Goal: Task Accomplishment & Management: Manage account settings

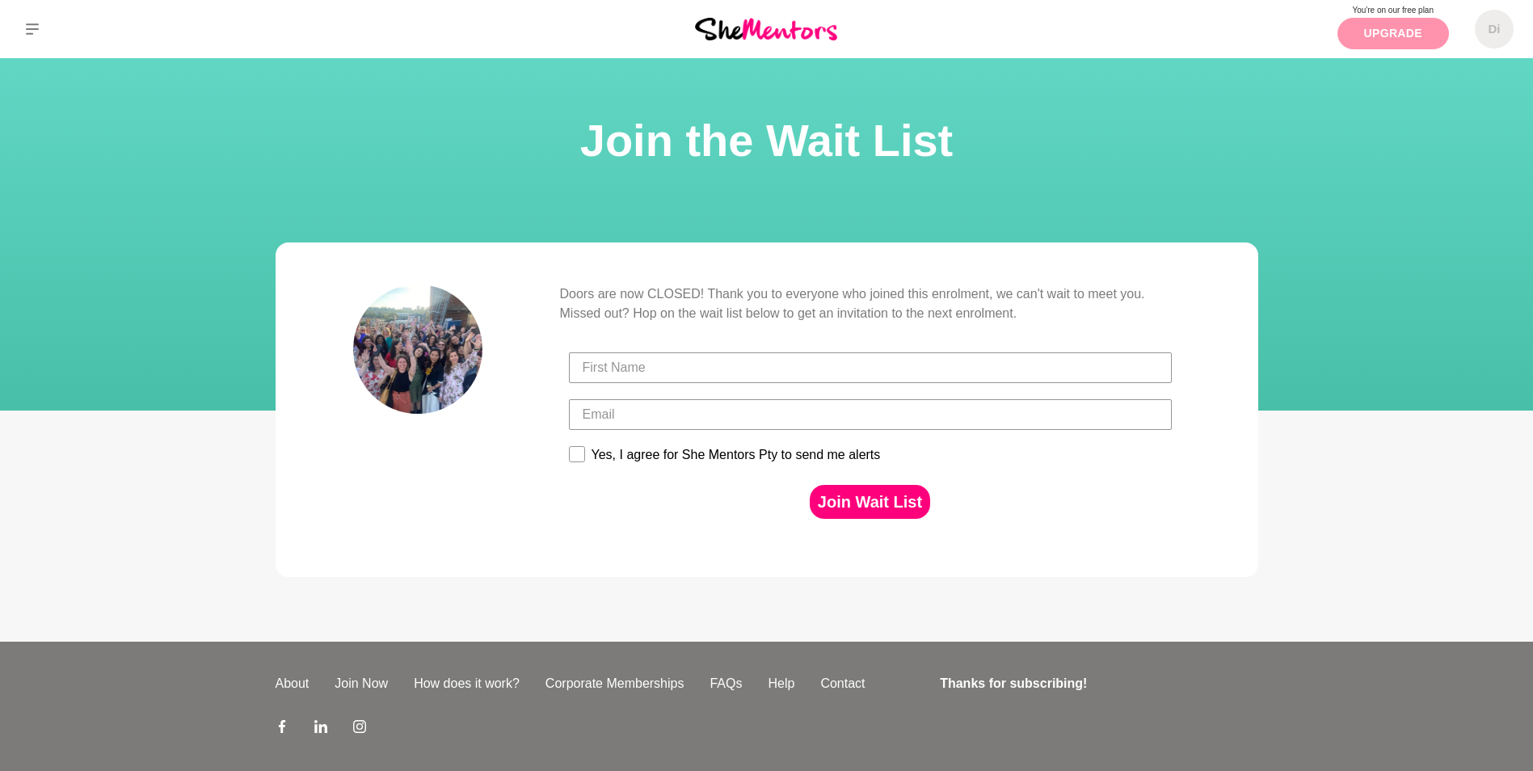
click at [1387, 41] on link "Upgrade" at bounding box center [1393, 34] width 112 height 32
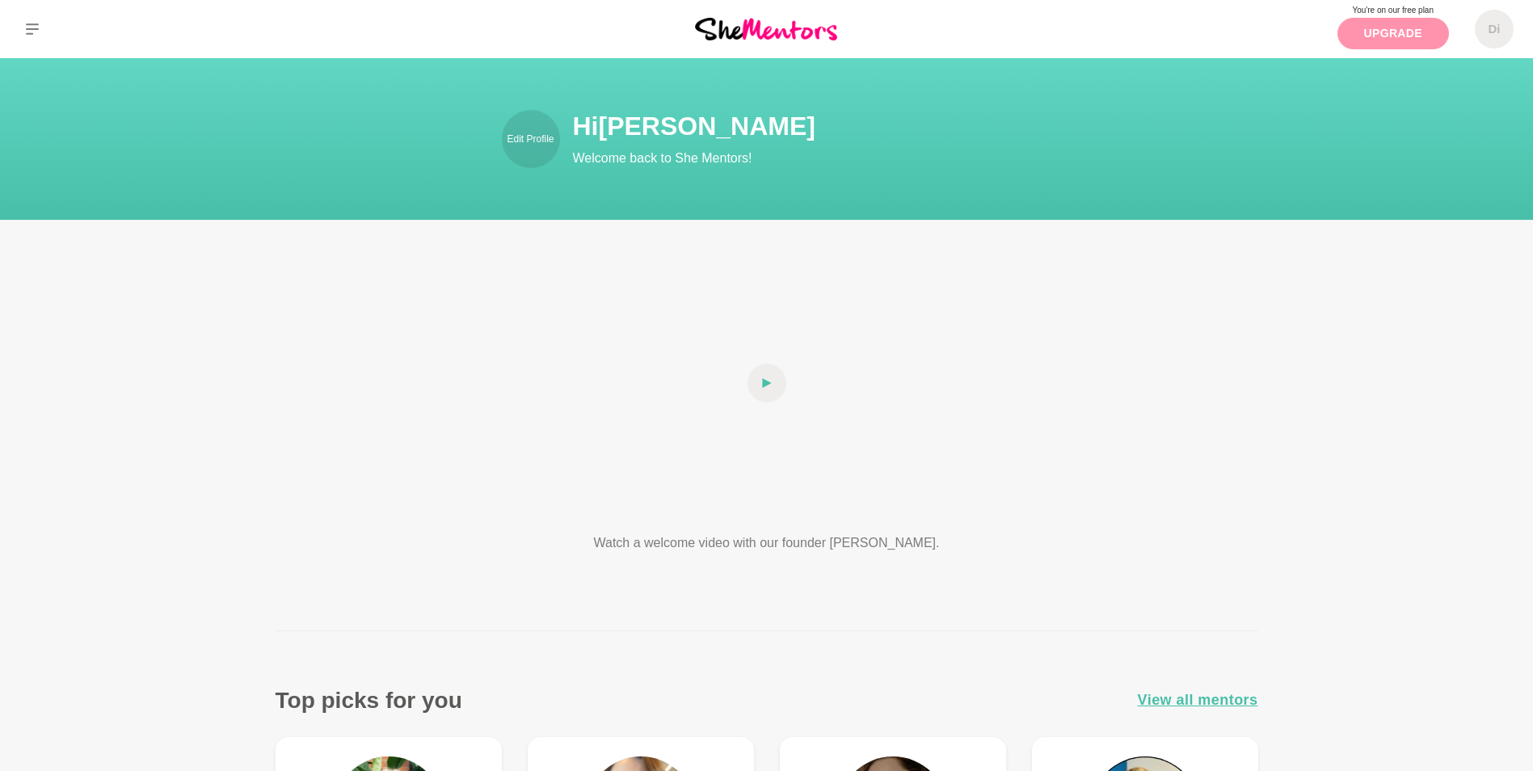
click at [1374, 40] on link "Upgrade" at bounding box center [1393, 34] width 112 height 32
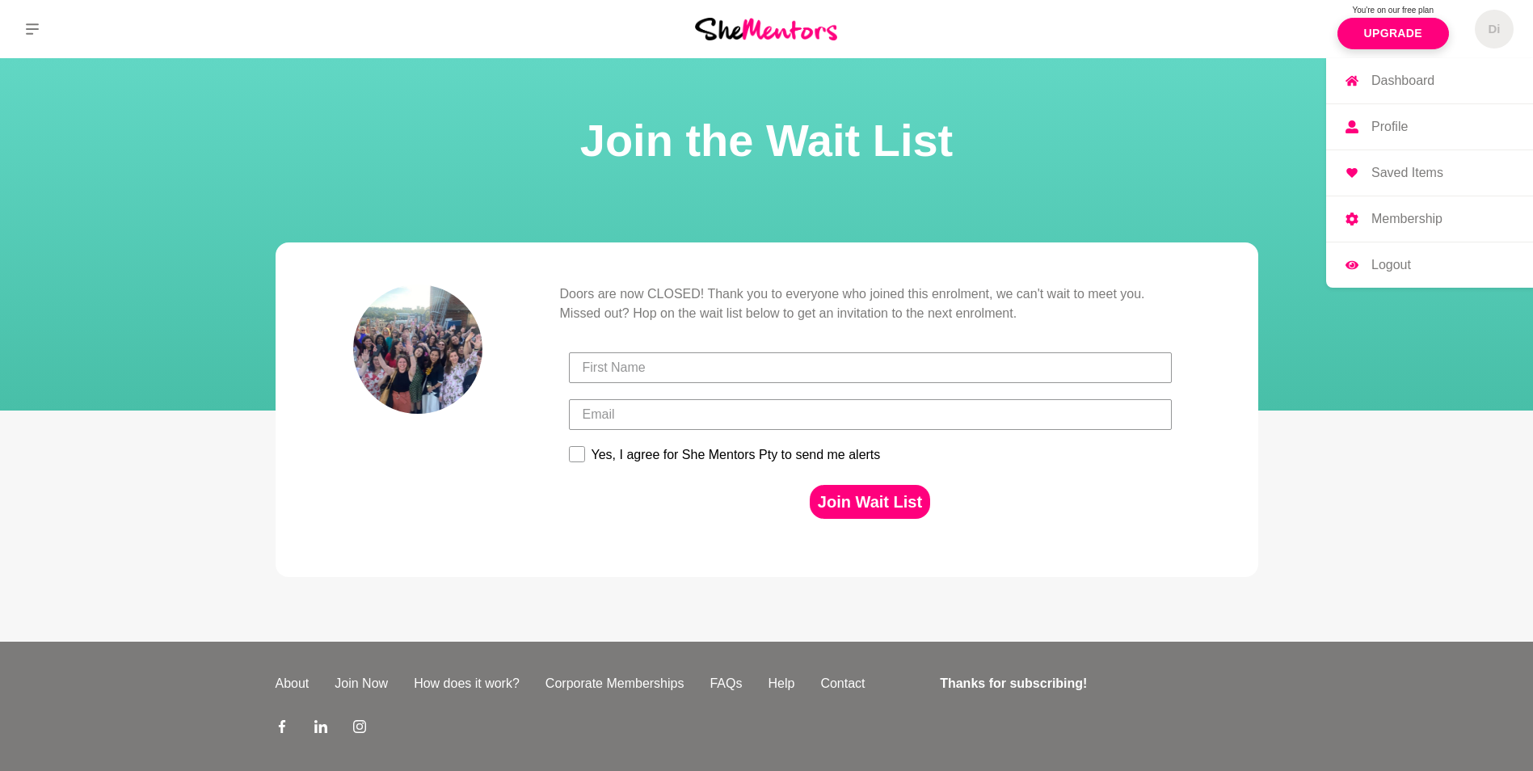
click at [1494, 26] on h5 "Di" at bounding box center [1494, 29] width 12 height 15
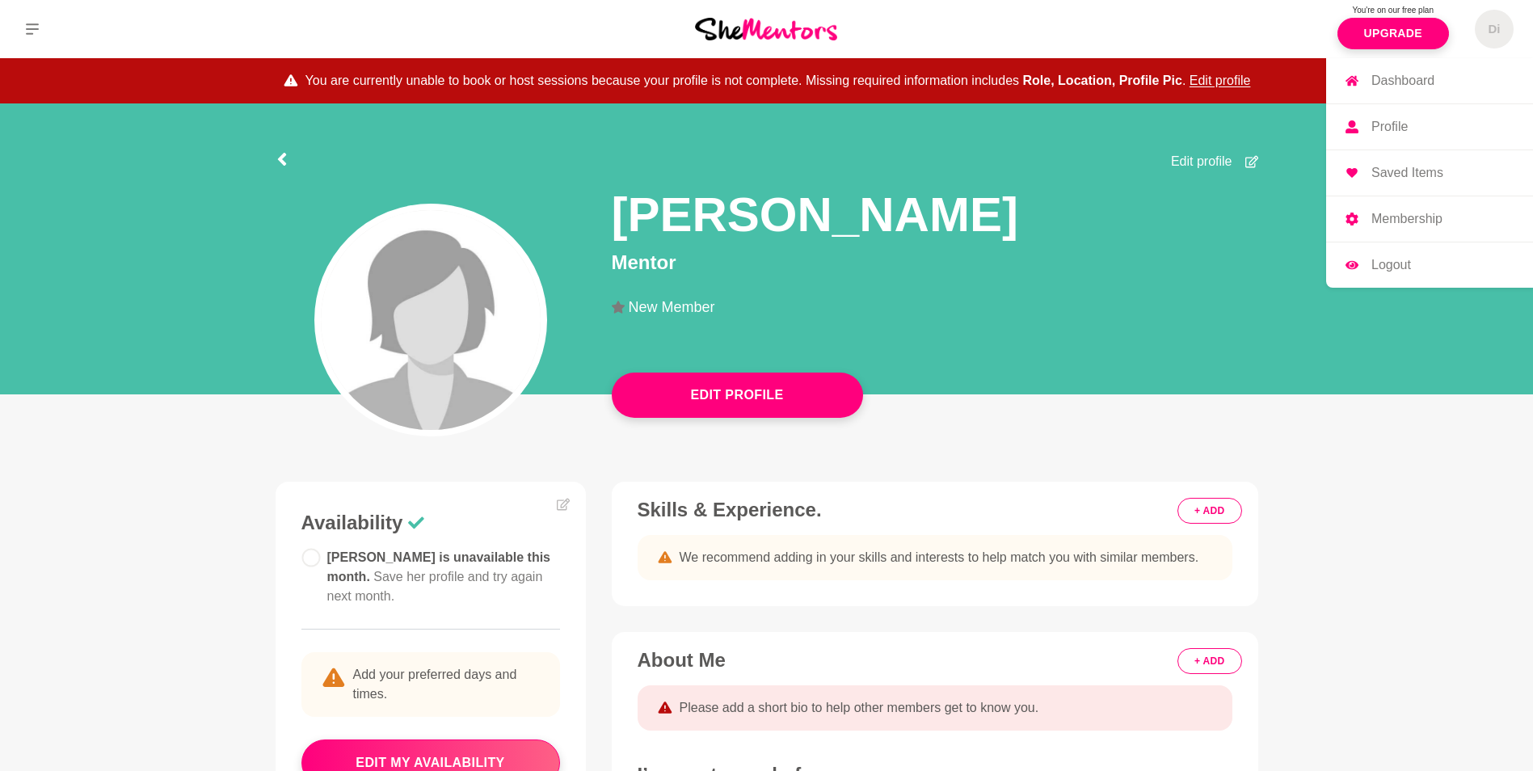
click at [1396, 222] on p "Membership" at bounding box center [1406, 219] width 71 height 13
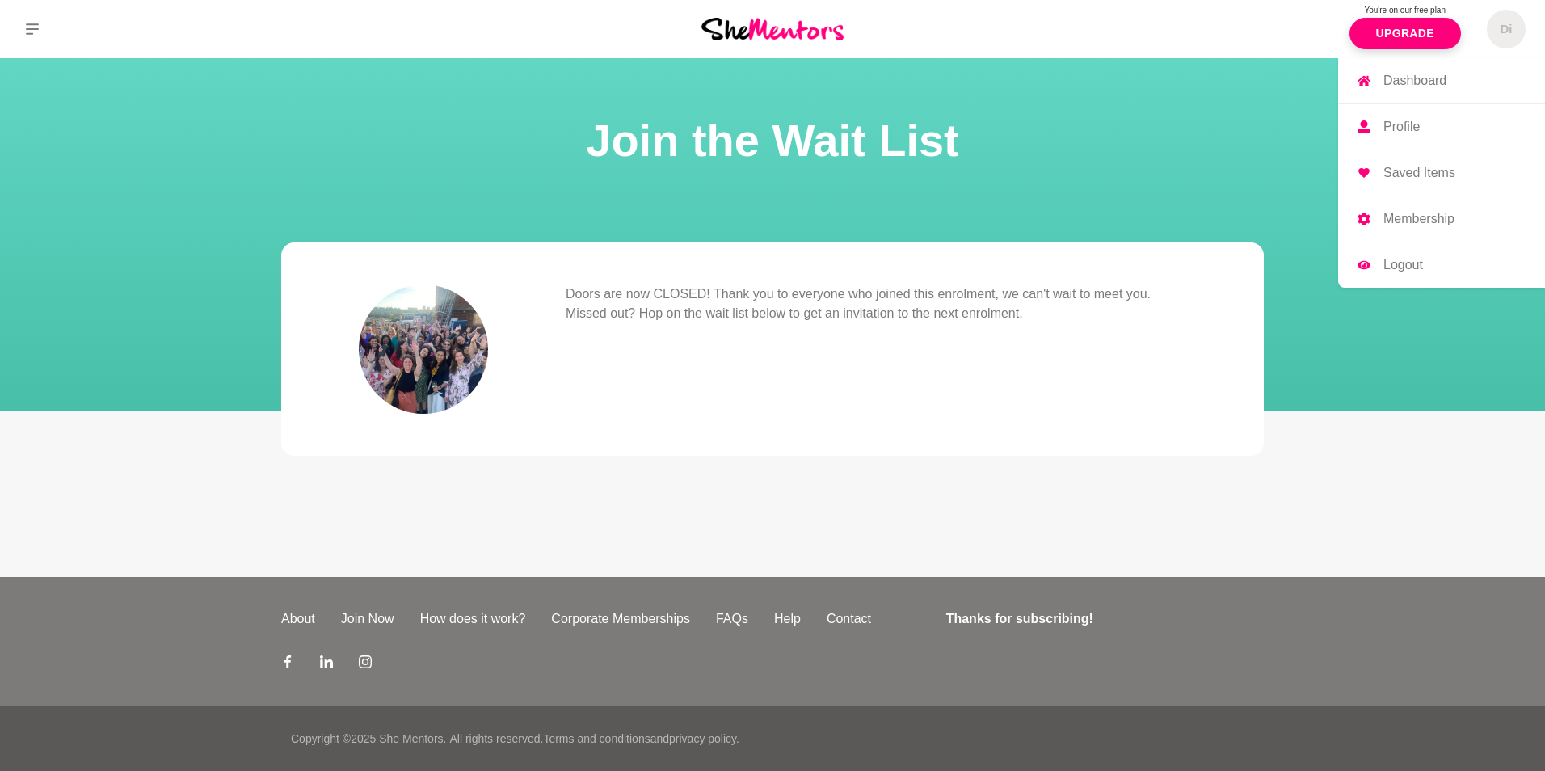
click at [1413, 170] on p "Saved Items" at bounding box center [1419, 172] width 72 height 13
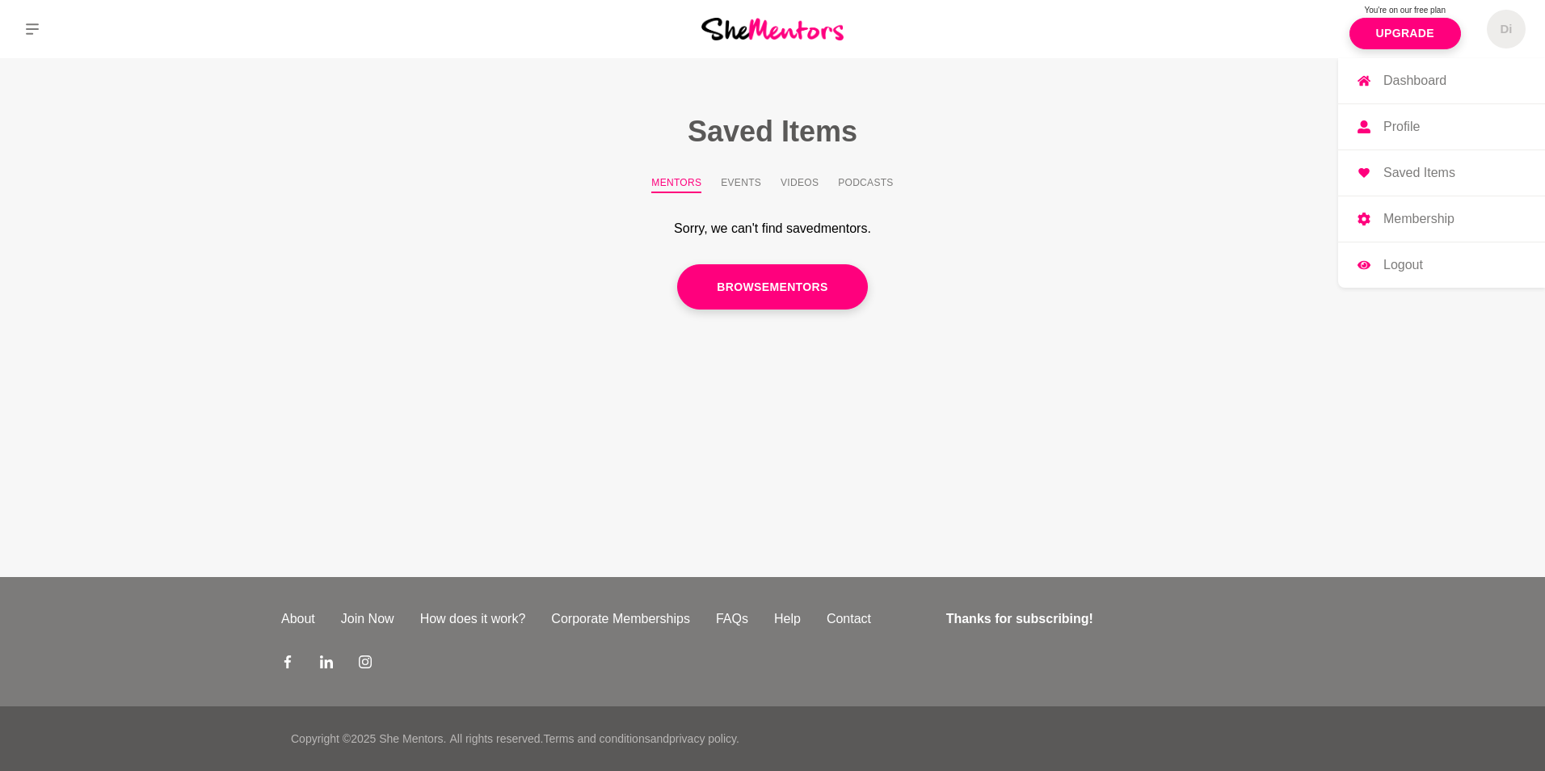
click at [1419, 136] on link "Profile" at bounding box center [1441, 126] width 207 height 45
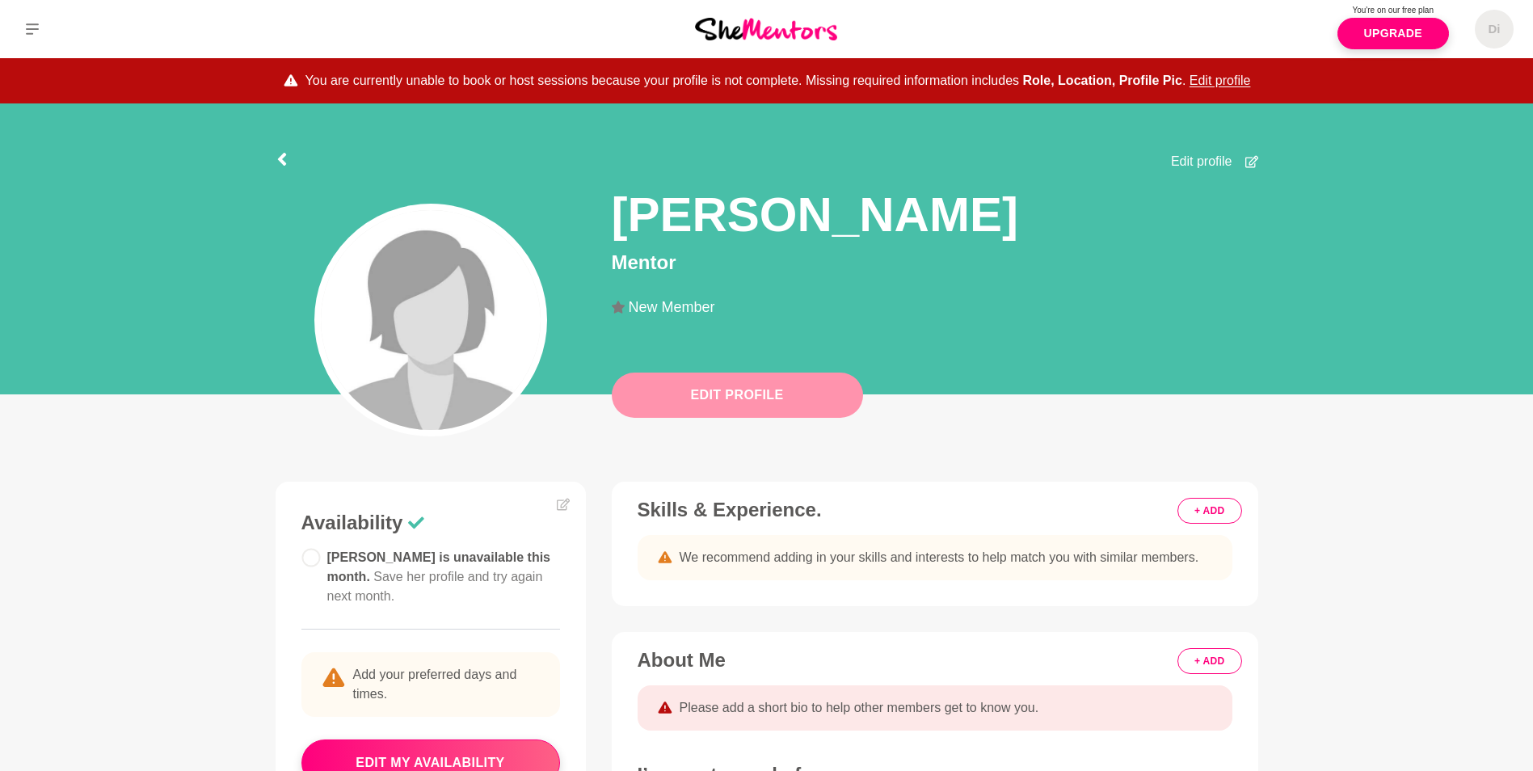
click at [753, 401] on button "Edit Profile" at bounding box center [737, 395] width 251 height 45
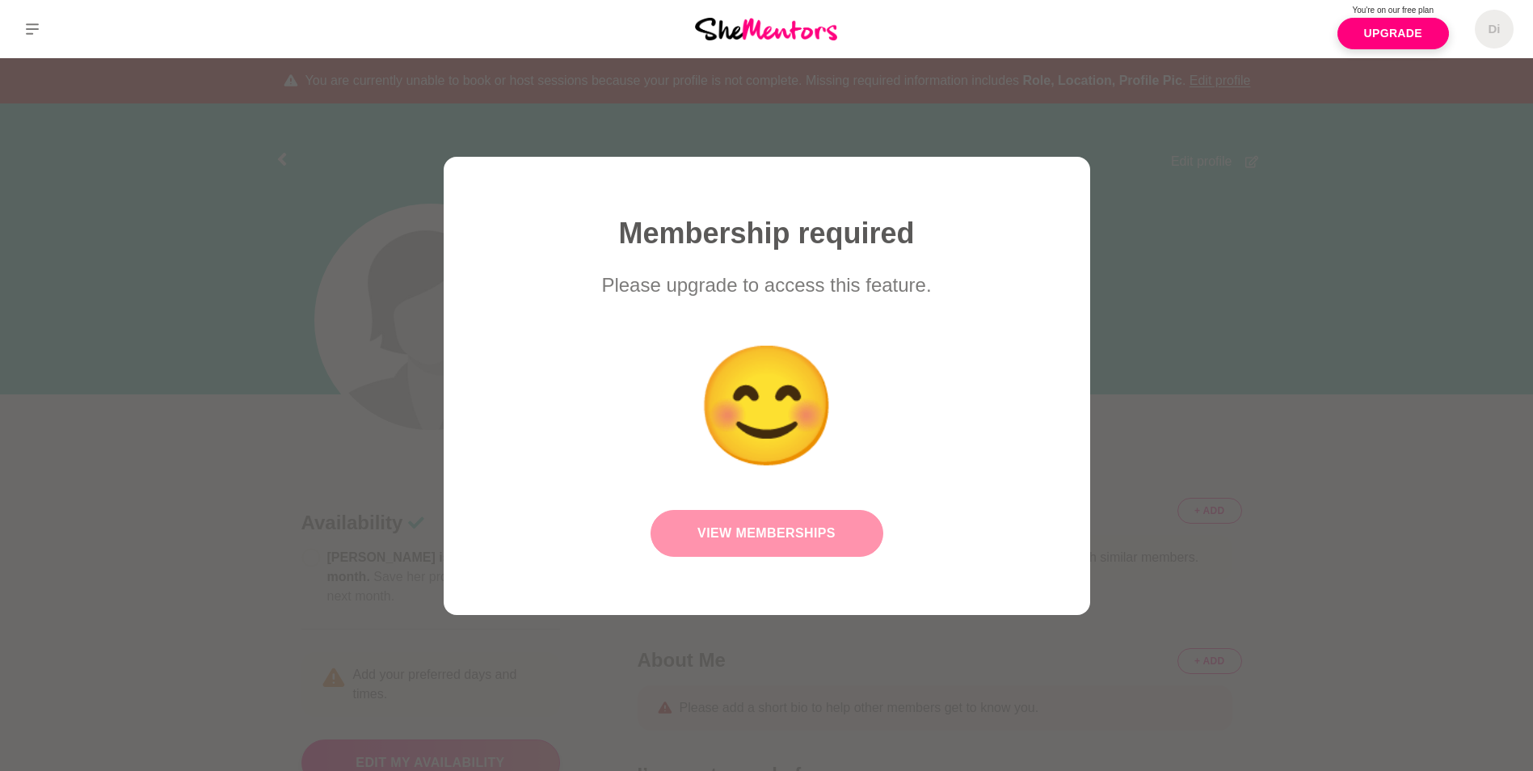
click at [757, 536] on link "View Memberships" at bounding box center [766, 533] width 233 height 47
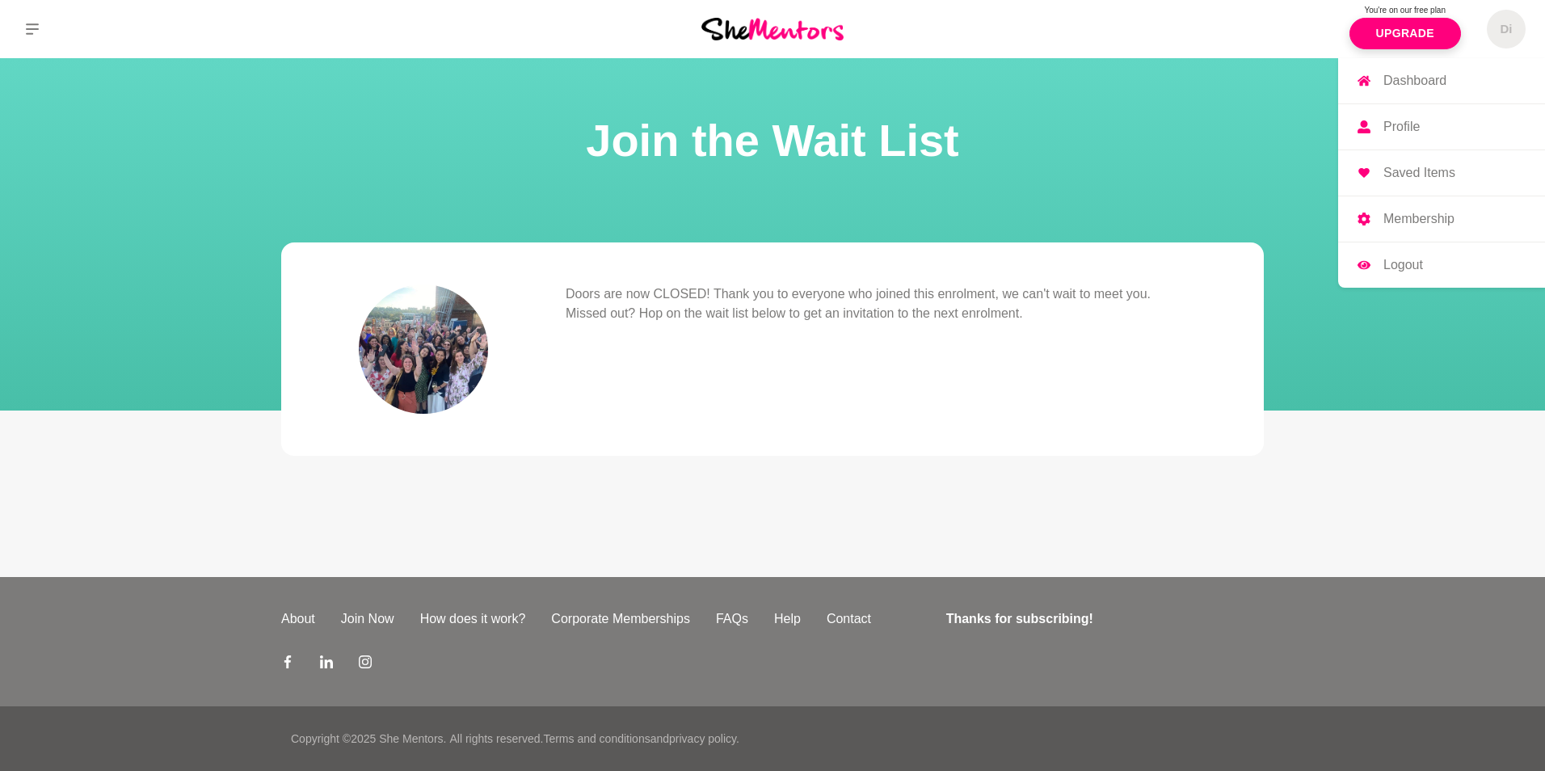
click at [1510, 32] on h5 "Di" at bounding box center [1506, 29] width 12 height 15
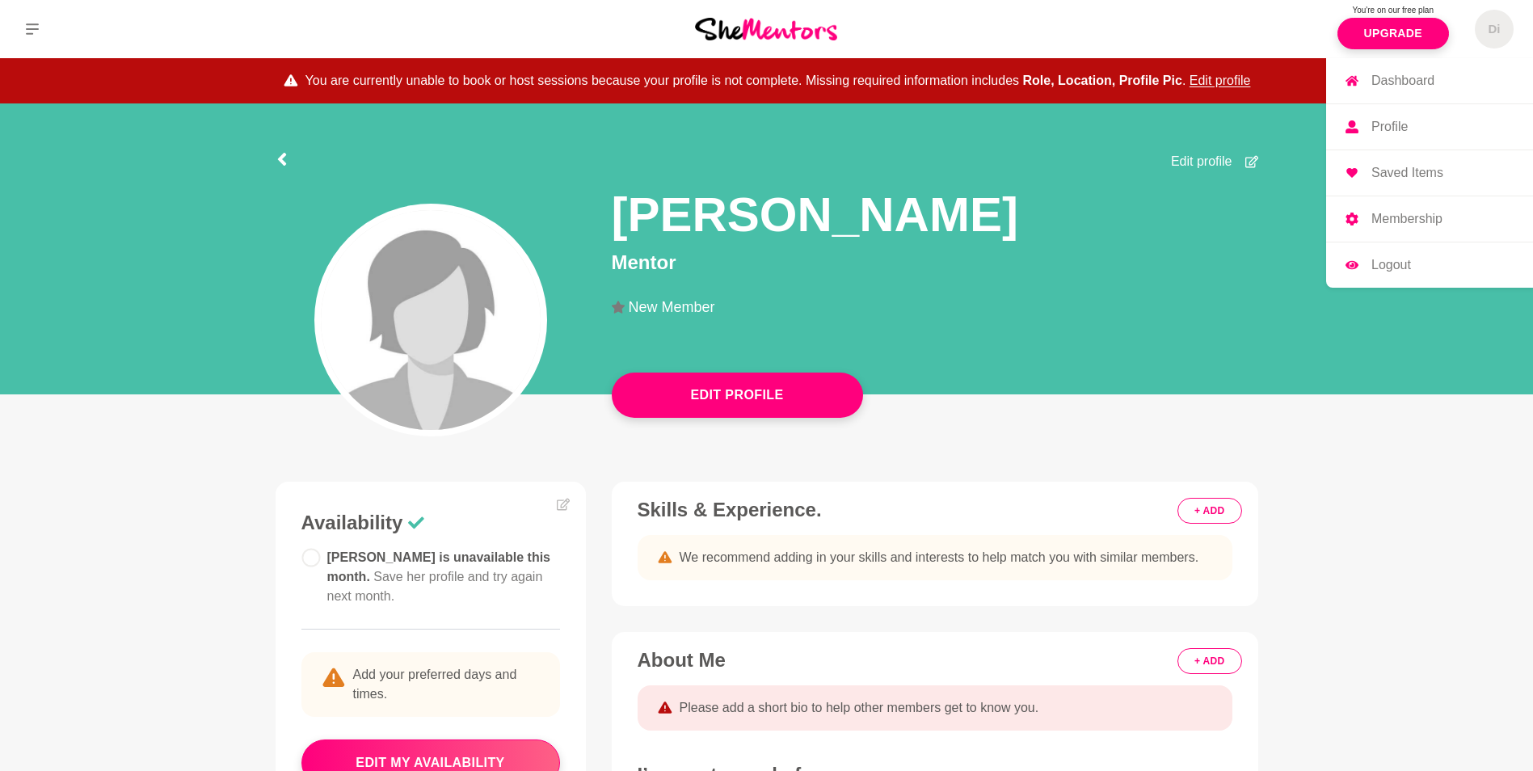
click at [1400, 260] on p "Logout" at bounding box center [1391, 265] width 40 height 13
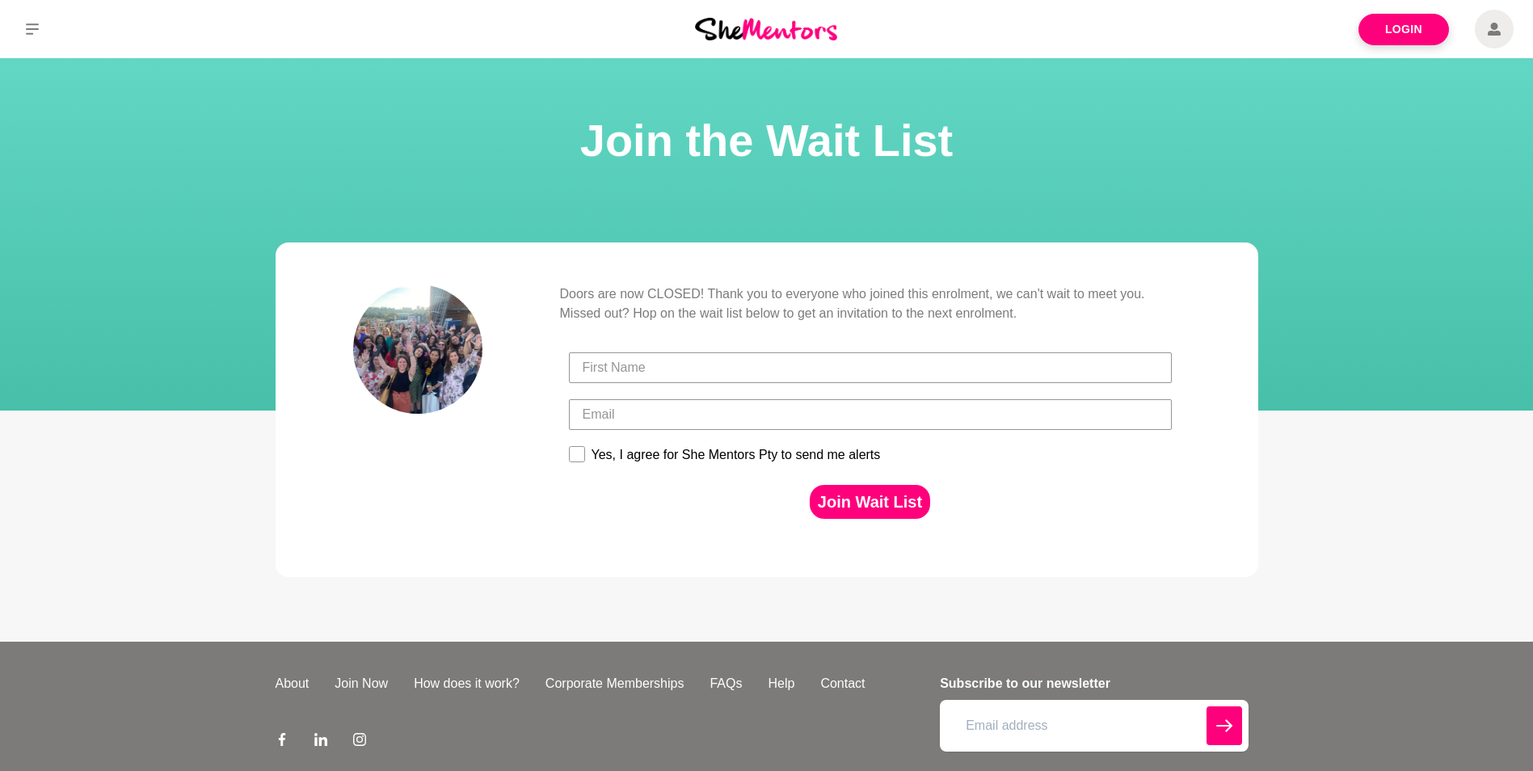
click at [1494, 30] on icon at bounding box center [1494, 29] width 13 height 39
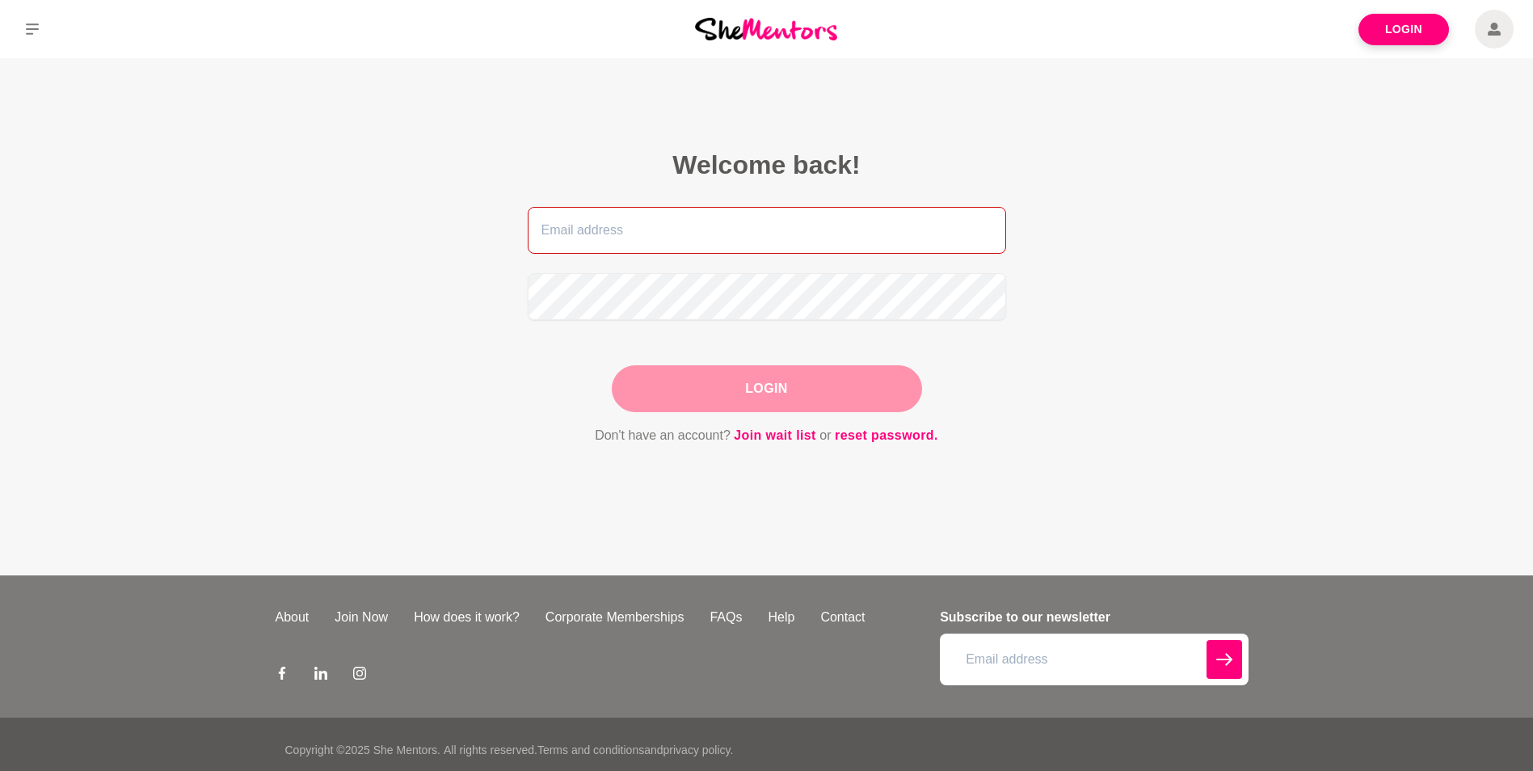
click at [833, 237] on input "email" at bounding box center [767, 230] width 478 height 47
type input "diana.philip@pointsbet.com"
click at [737, 373] on button "Login" at bounding box center [767, 388] width 310 height 47
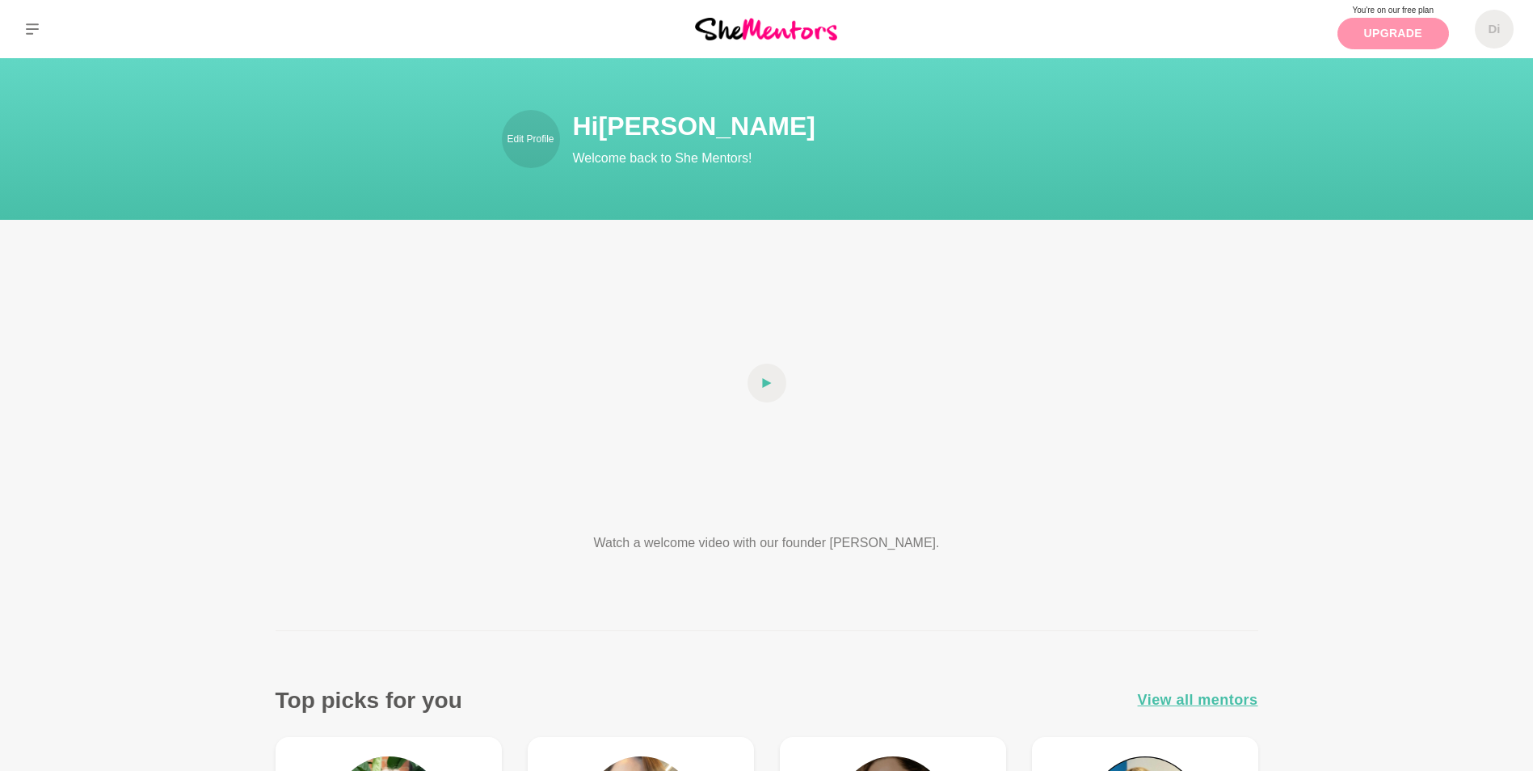
click at [1381, 27] on link "Upgrade" at bounding box center [1393, 34] width 112 height 32
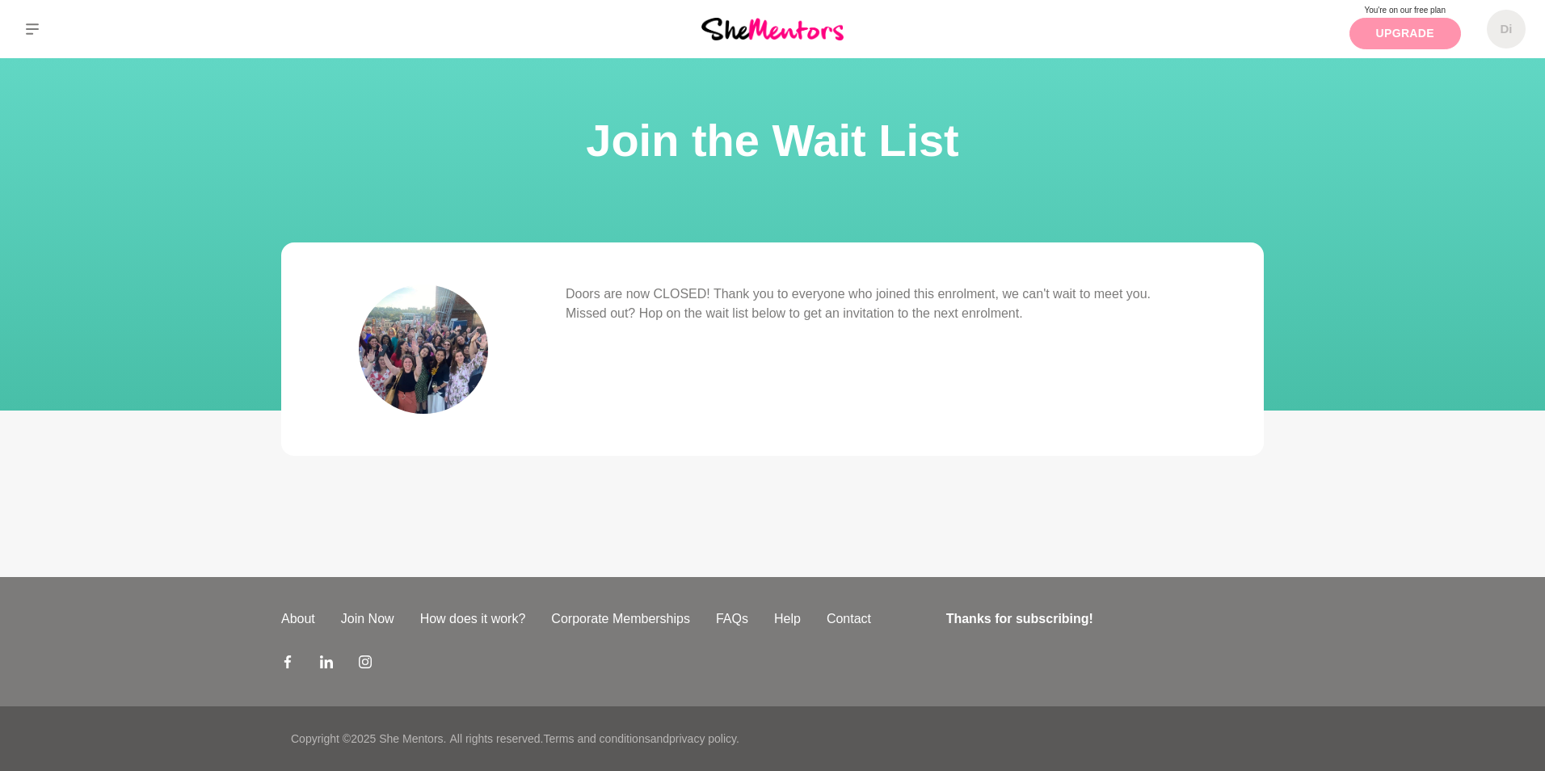
click at [1381, 27] on link "Upgrade" at bounding box center [1405, 34] width 112 height 32
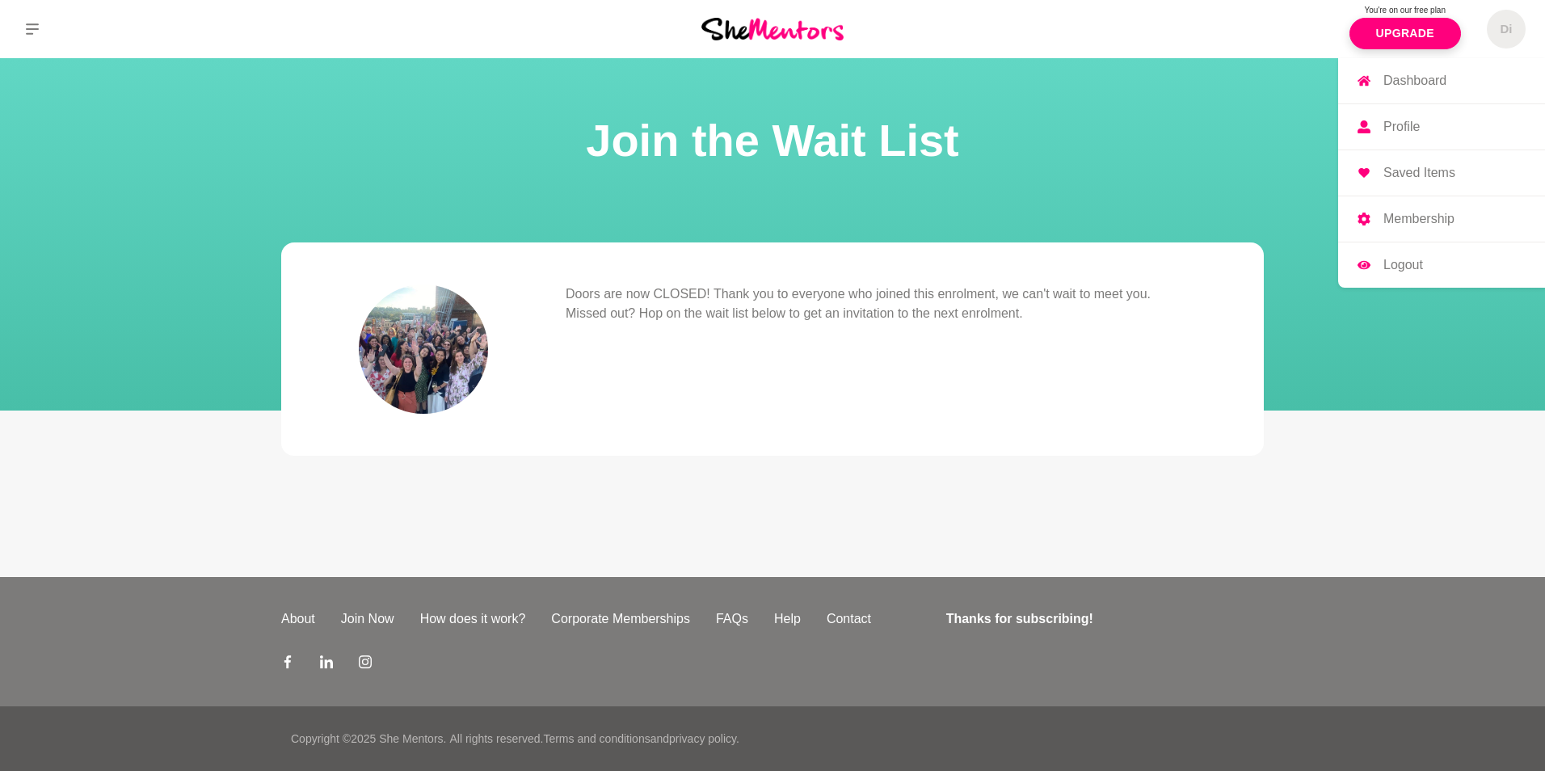
click at [1442, 74] on p "Dashboard" at bounding box center [1414, 80] width 63 height 13
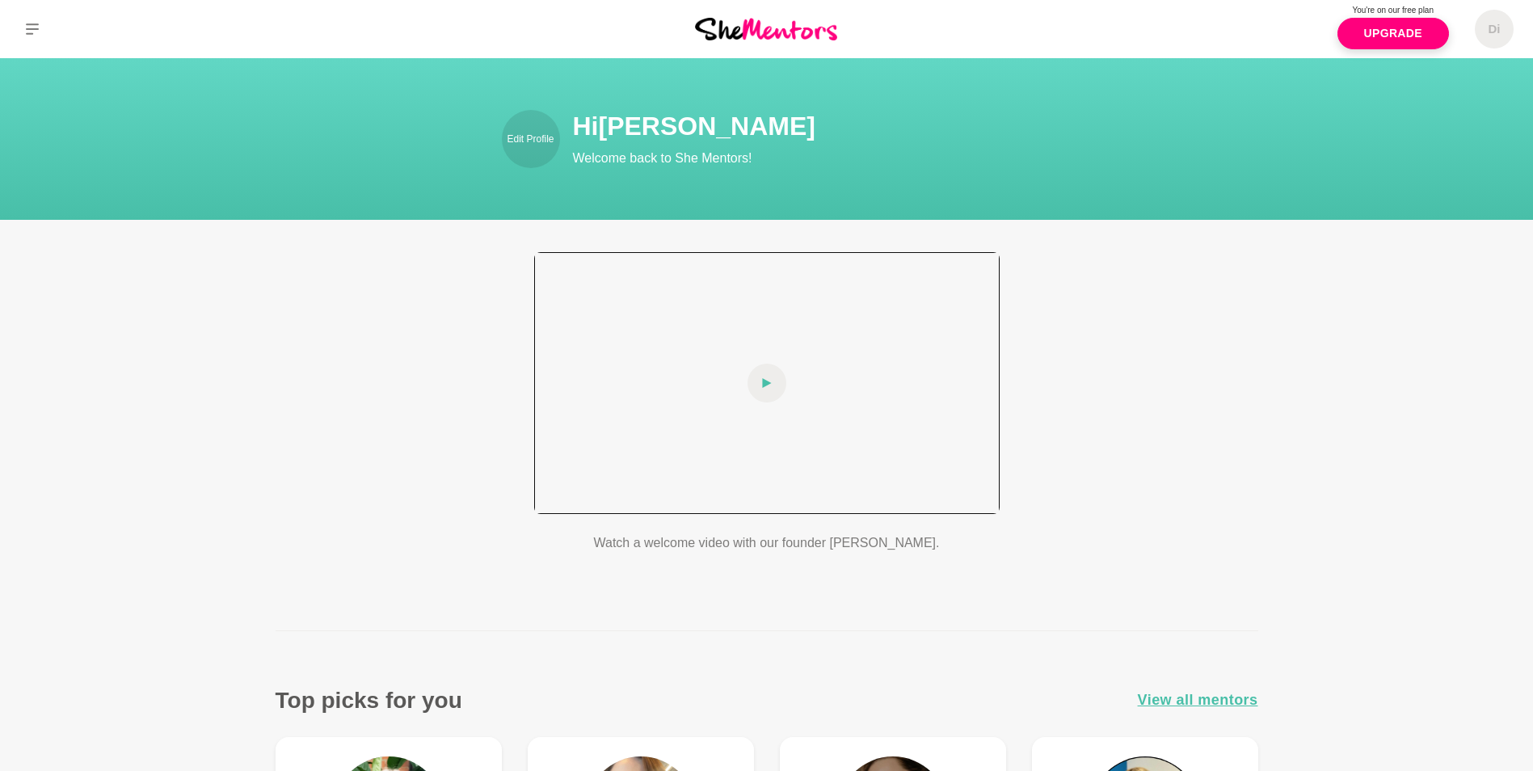
click at [763, 357] on div at bounding box center [766, 383] width 465 height 262
click at [693, 476] on div at bounding box center [766, 383] width 465 height 262
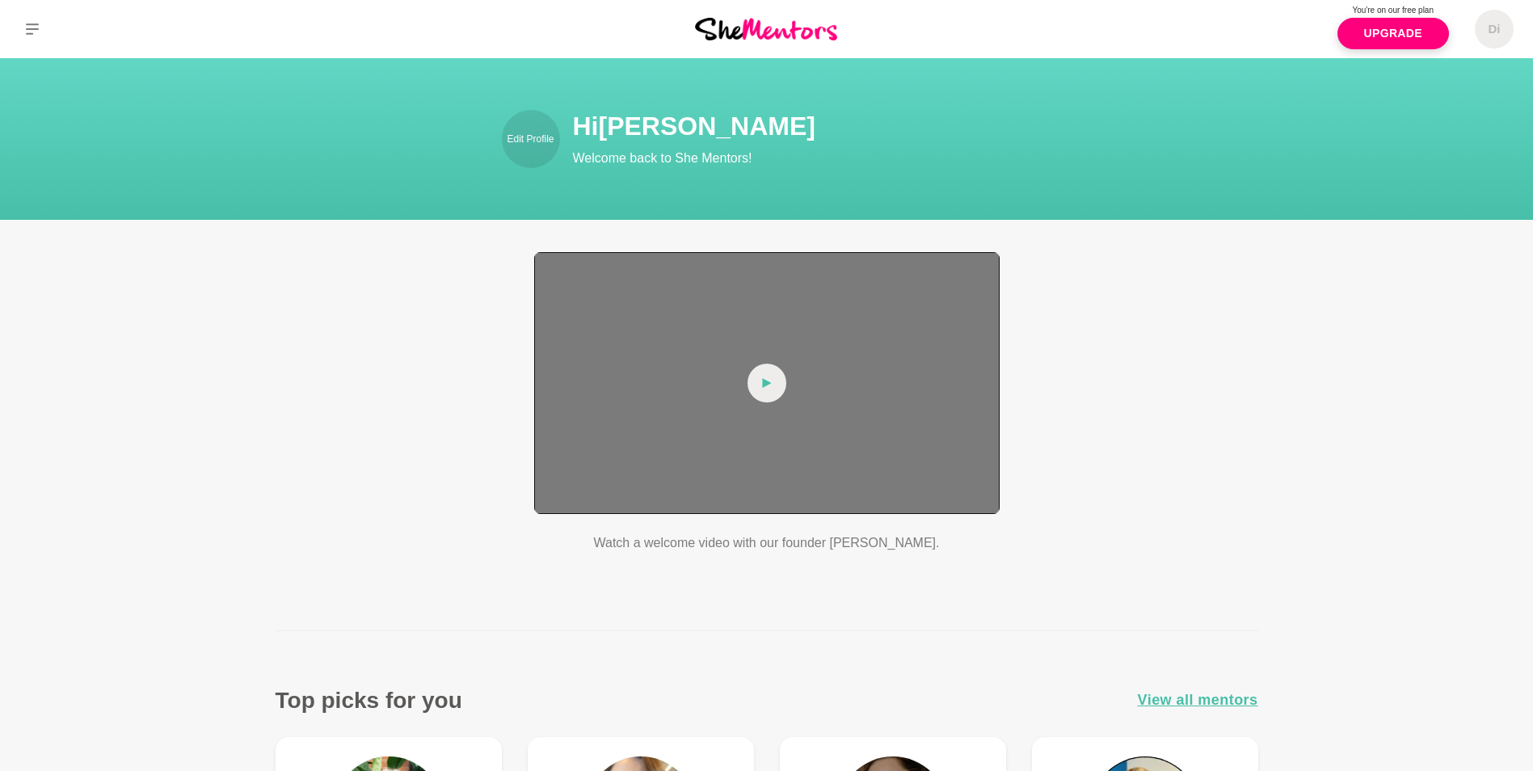
click at [760, 386] on span at bounding box center [766, 383] width 39 height 39
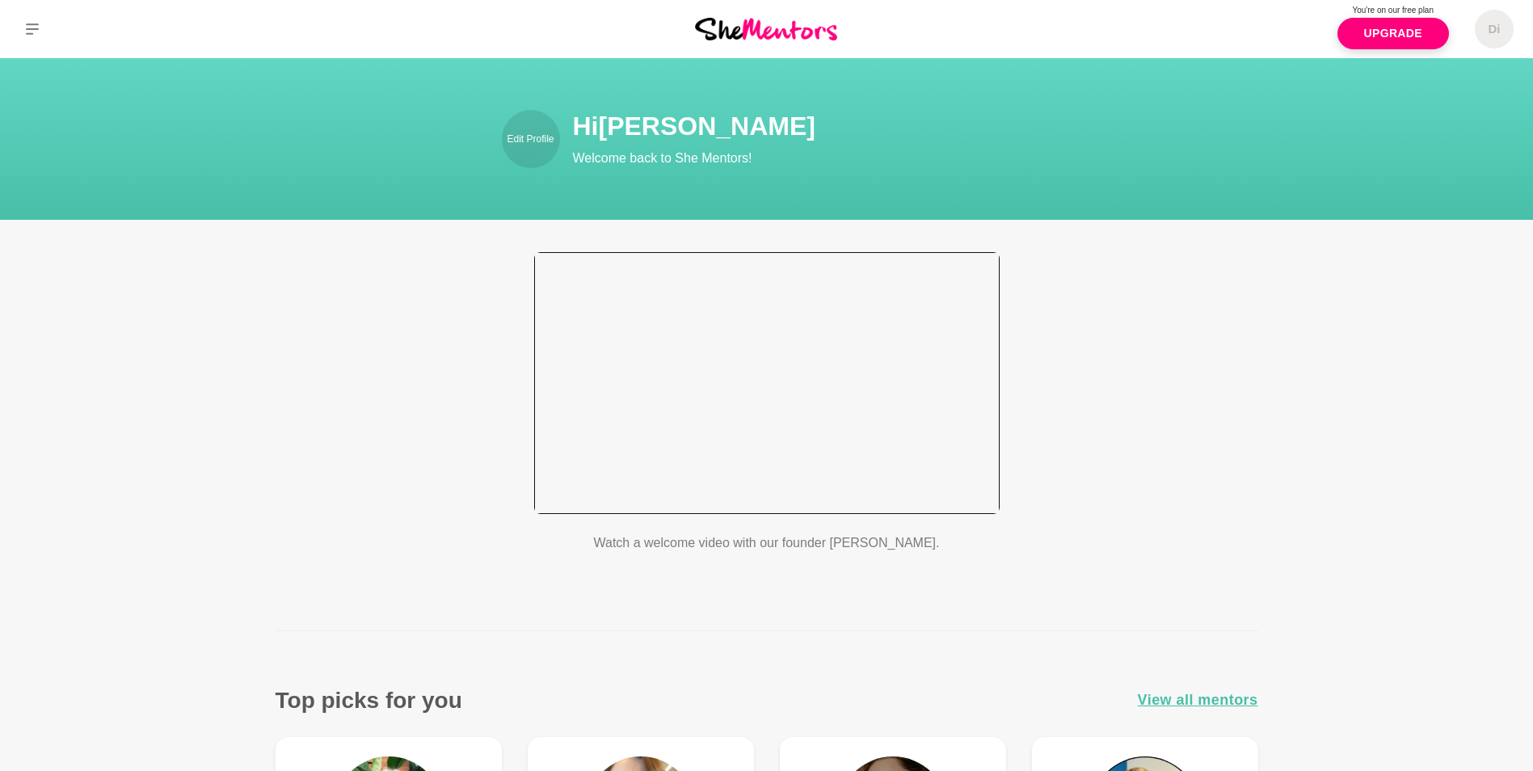
click at [814, 475] on div at bounding box center [766, 383] width 465 height 262
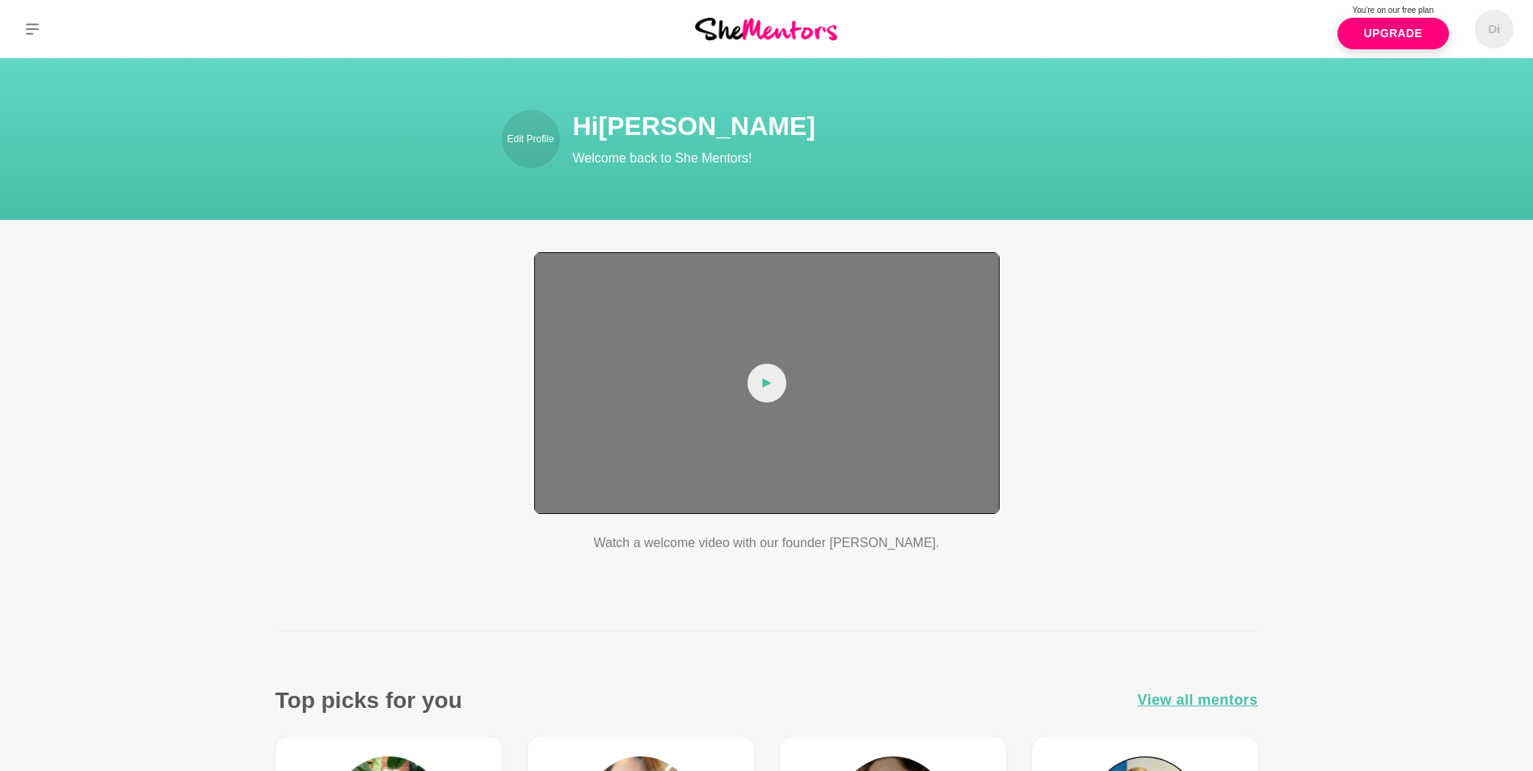
click at [814, 475] on div at bounding box center [766, 383] width 465 height 262
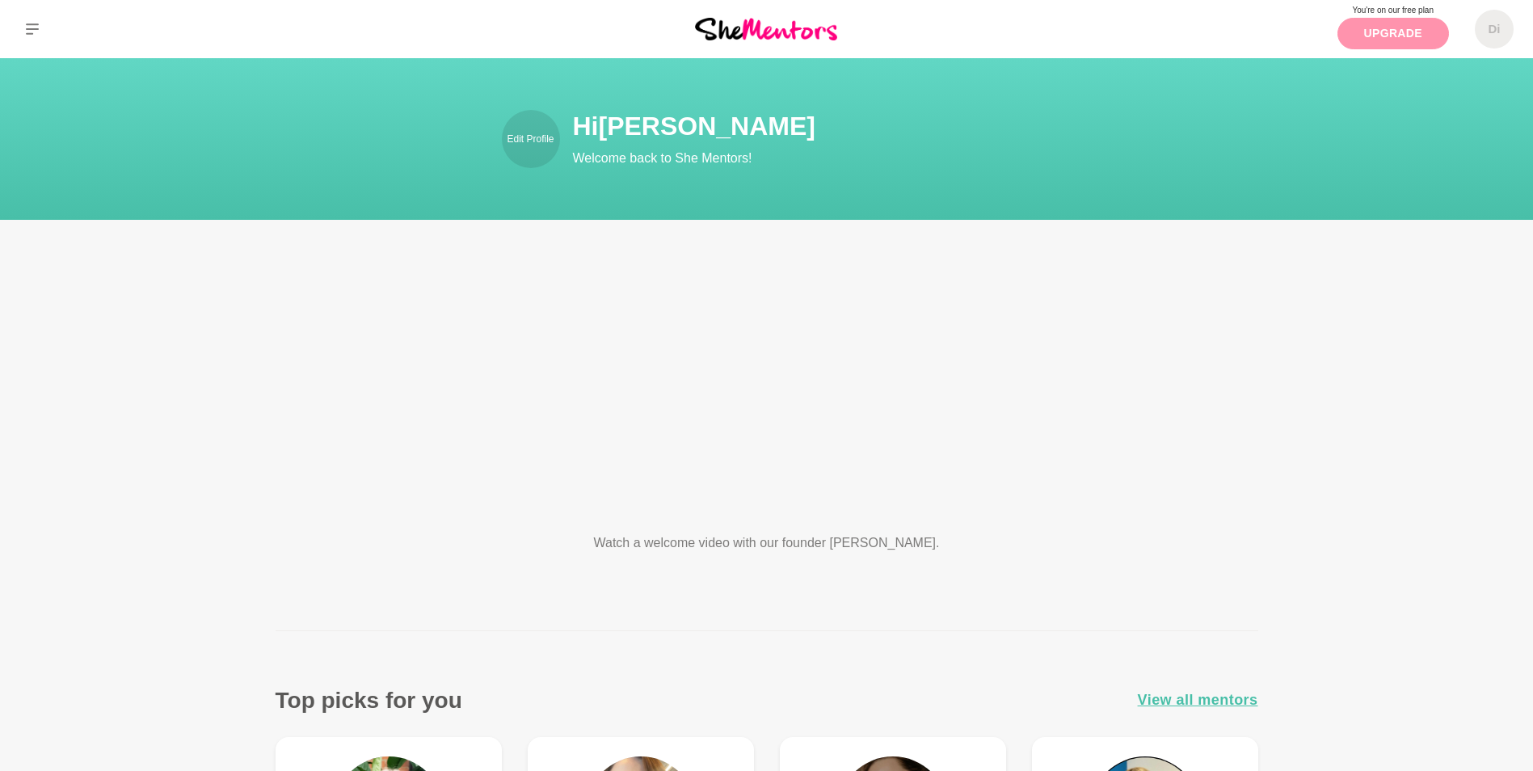
click at [1396, 29] on link "Upgrade" at bounding box center [1393, 34] width 112 height 32
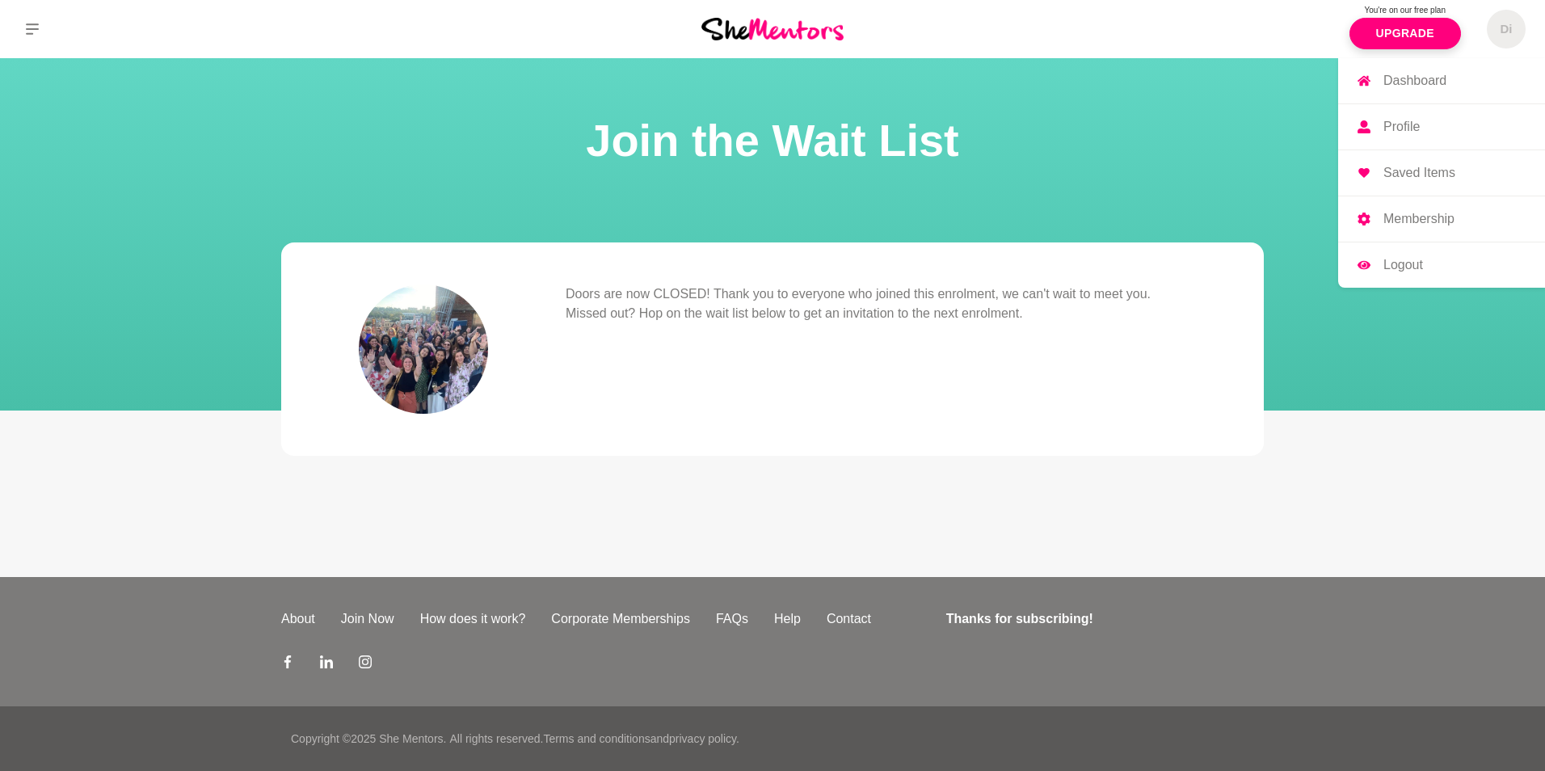
click at [1508, 31] on h5 "Di" at bounding box center [1506, 29] width 12 height 15
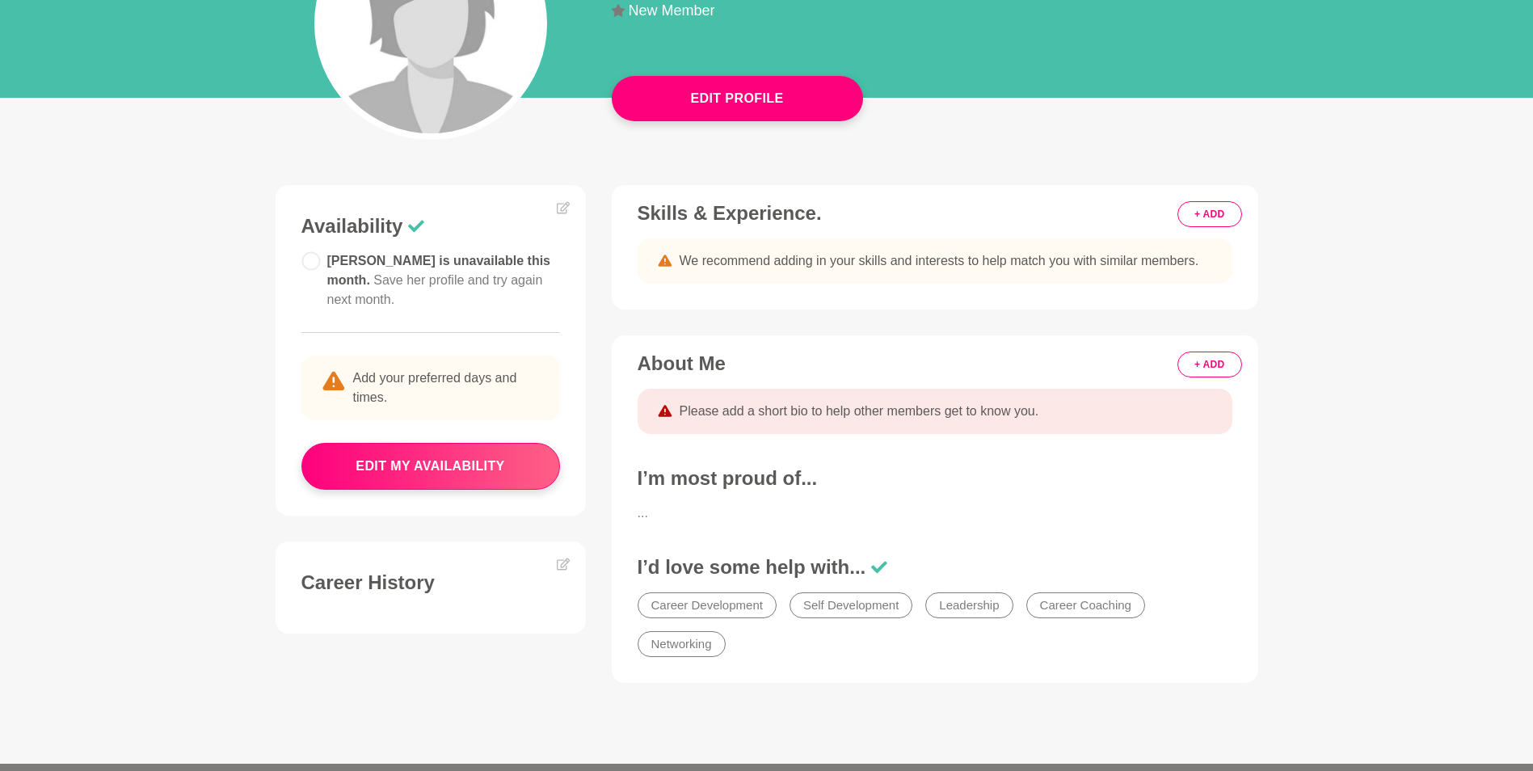
scroll to position [359, 0]
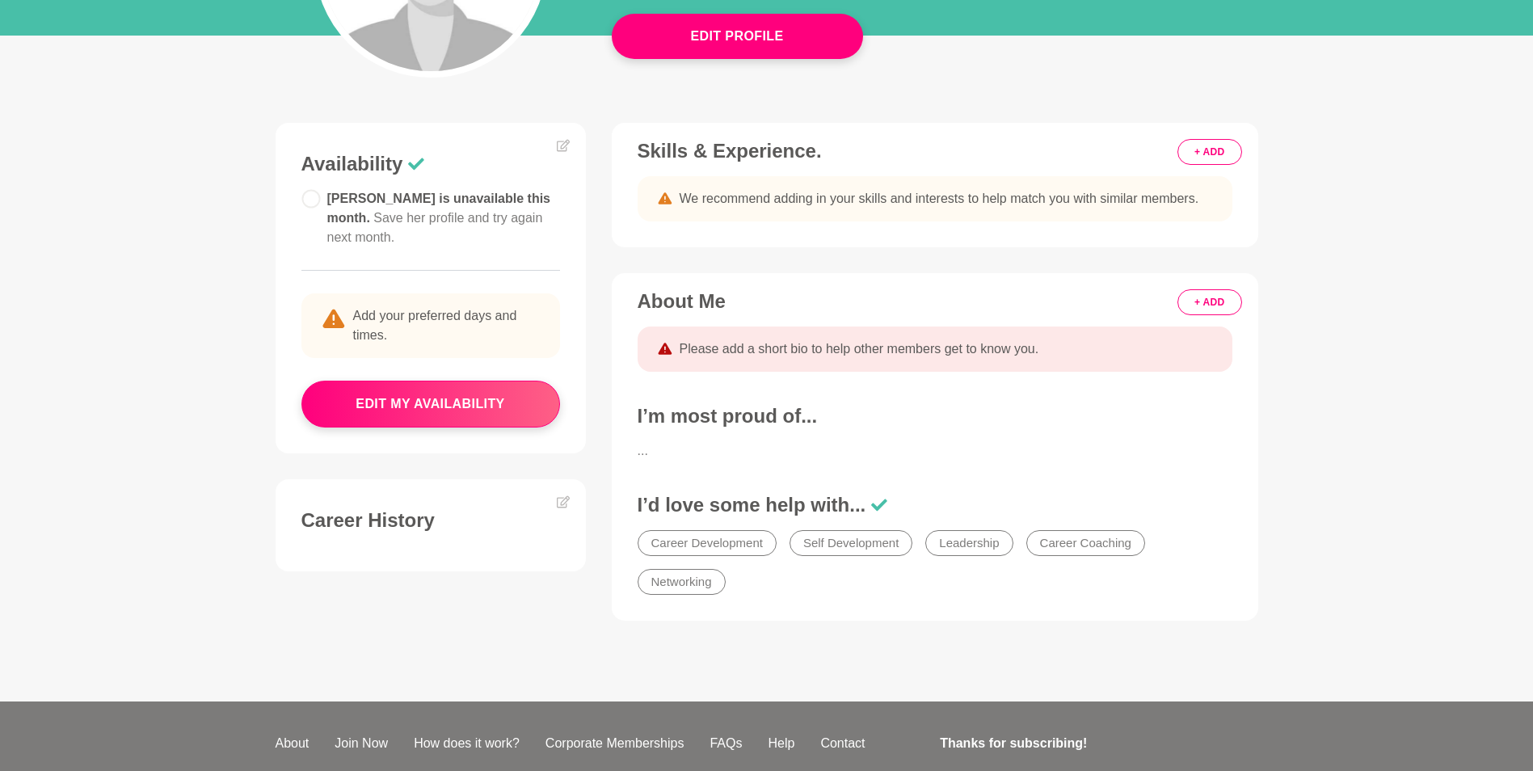
click at [1210, 293] on button "+ ADD" at bounding box center [1209, 302] width 64 height 26
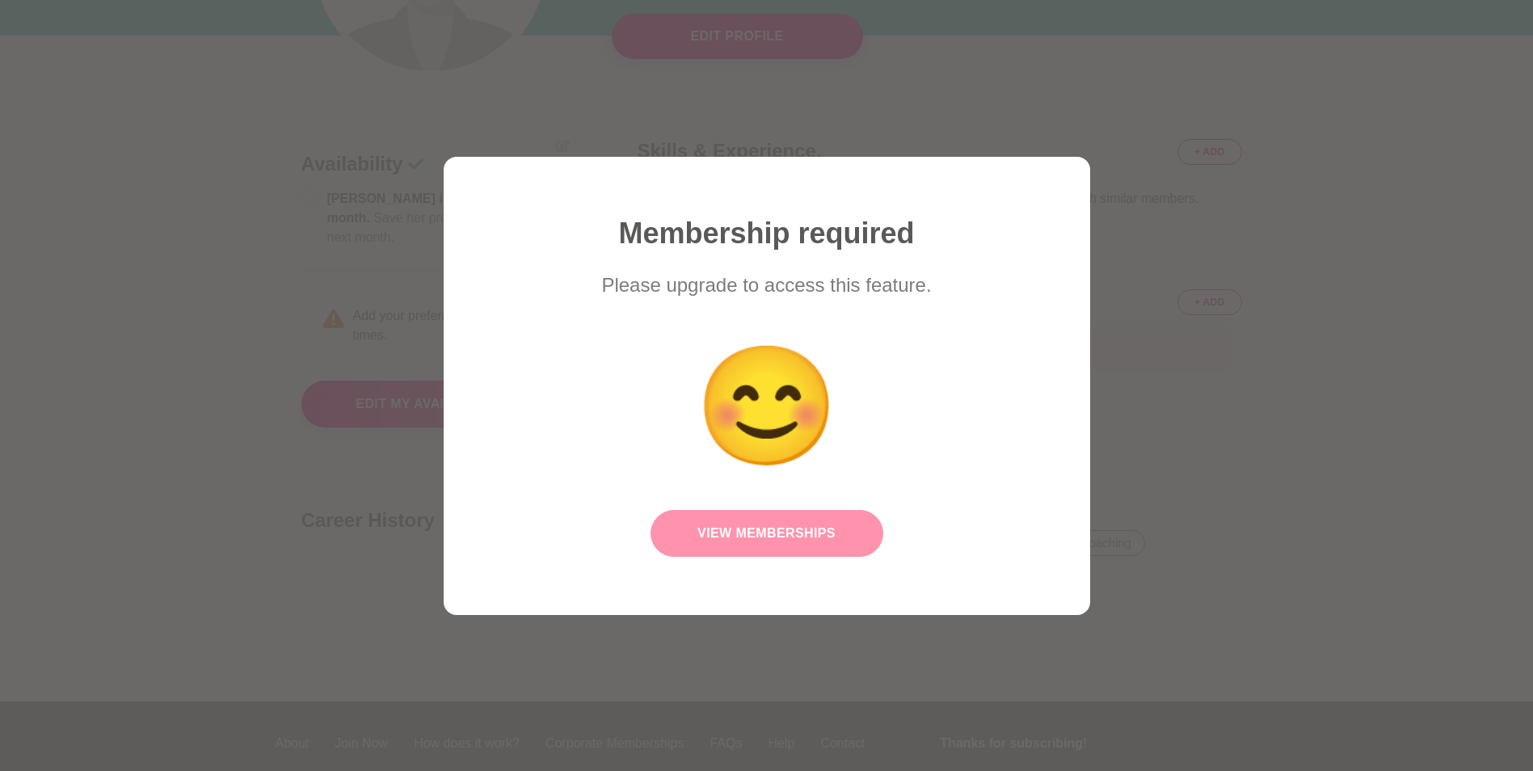
click at [796, 538] on link "View Memberships" at bounding box center [766, 533] width 233 height 47
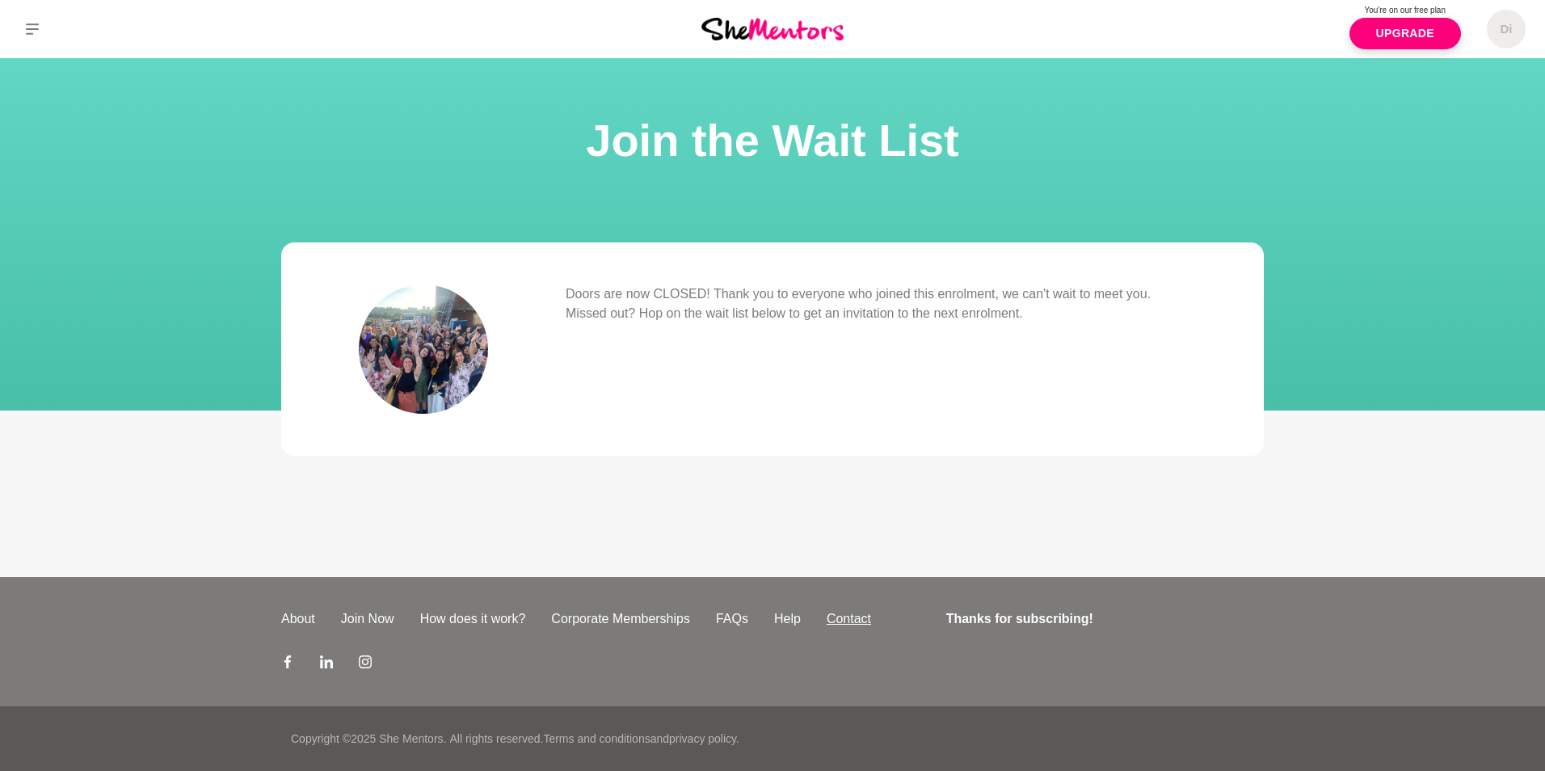
click at [858, 617] on link "Contact" at bounding box center [849, 618] width 70 height 19
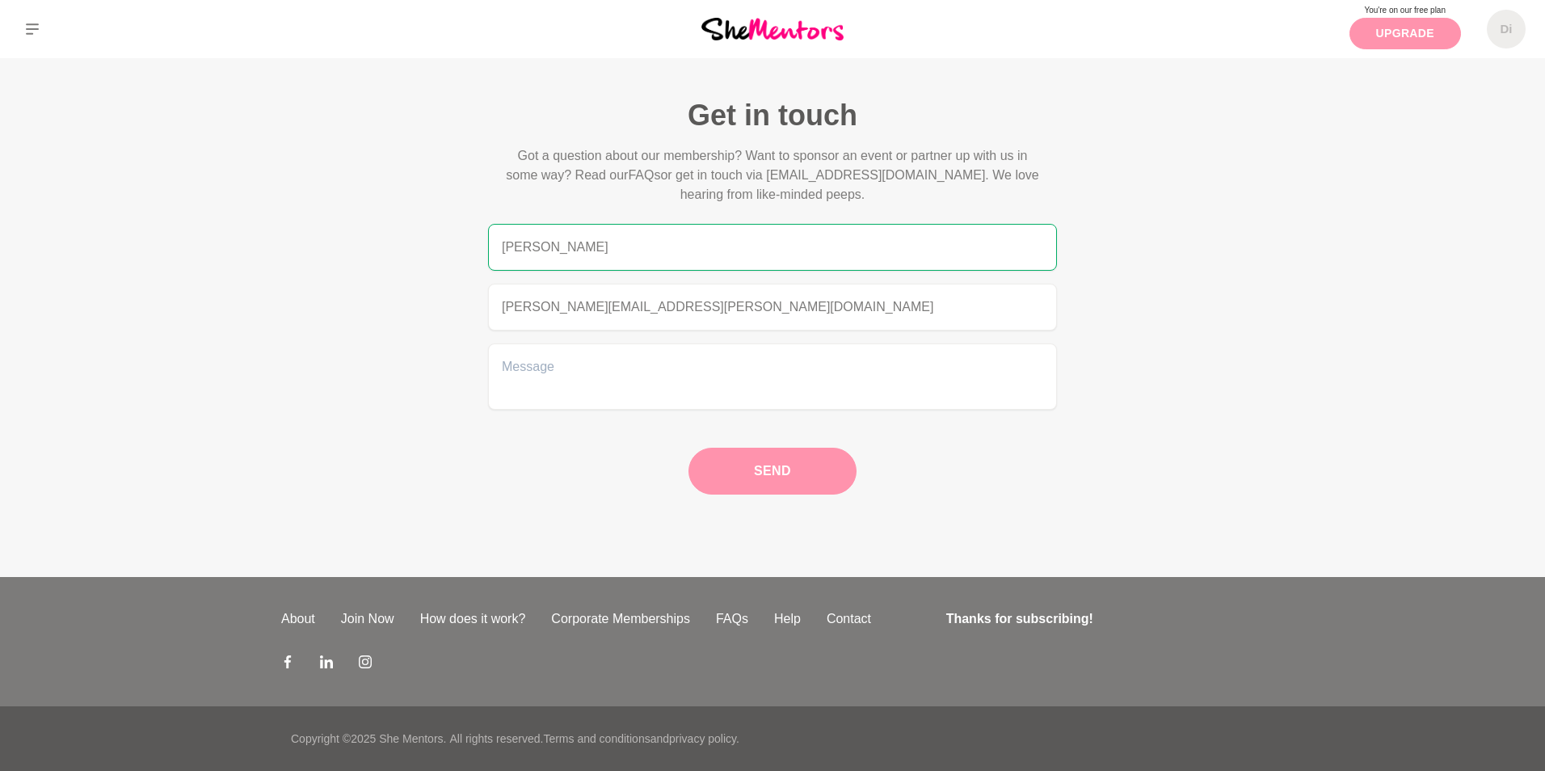
click at [1395, 42] on link "Upgrade" at bounding box center [1405, 34] width 112 height 32
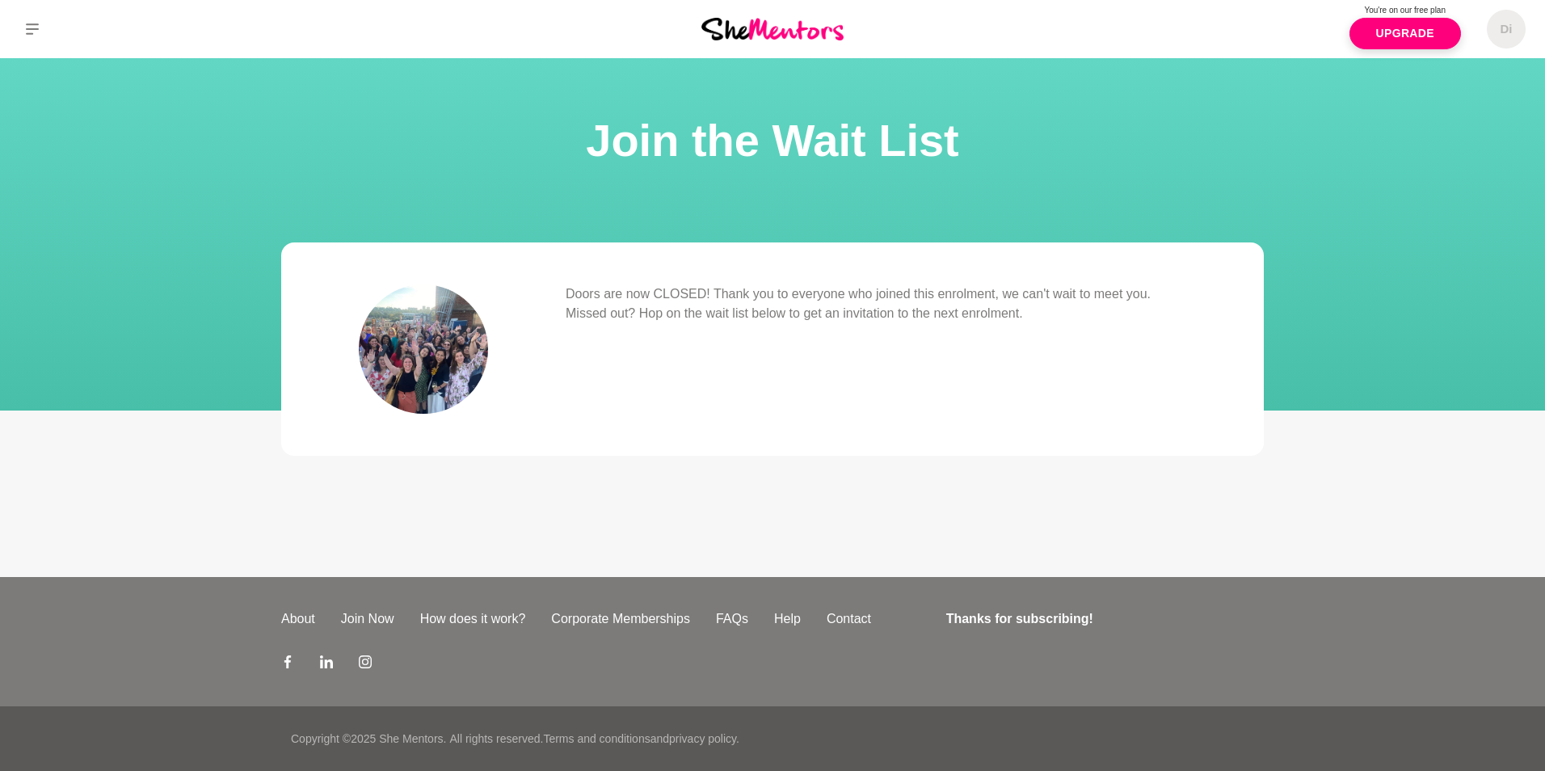
click at [999, 169] on h1 "Join the Wait List" at bounding box center [772, 140] width 1506 height 61
